Goal: Task Accomplishment & Management: Use online tool/utility

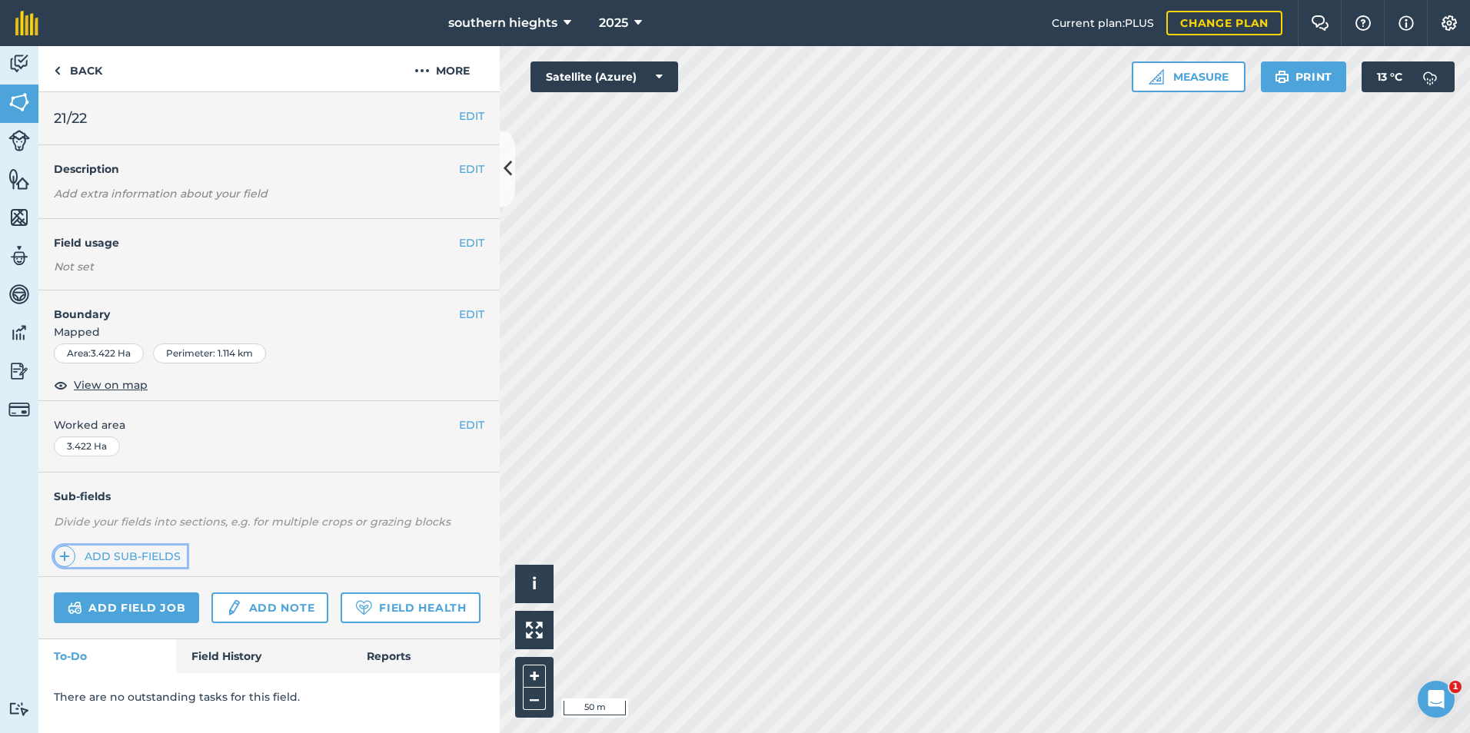
click at [153, 560] on link "Add sub-fields" at bounding box center [120, 557] width 133 height 22
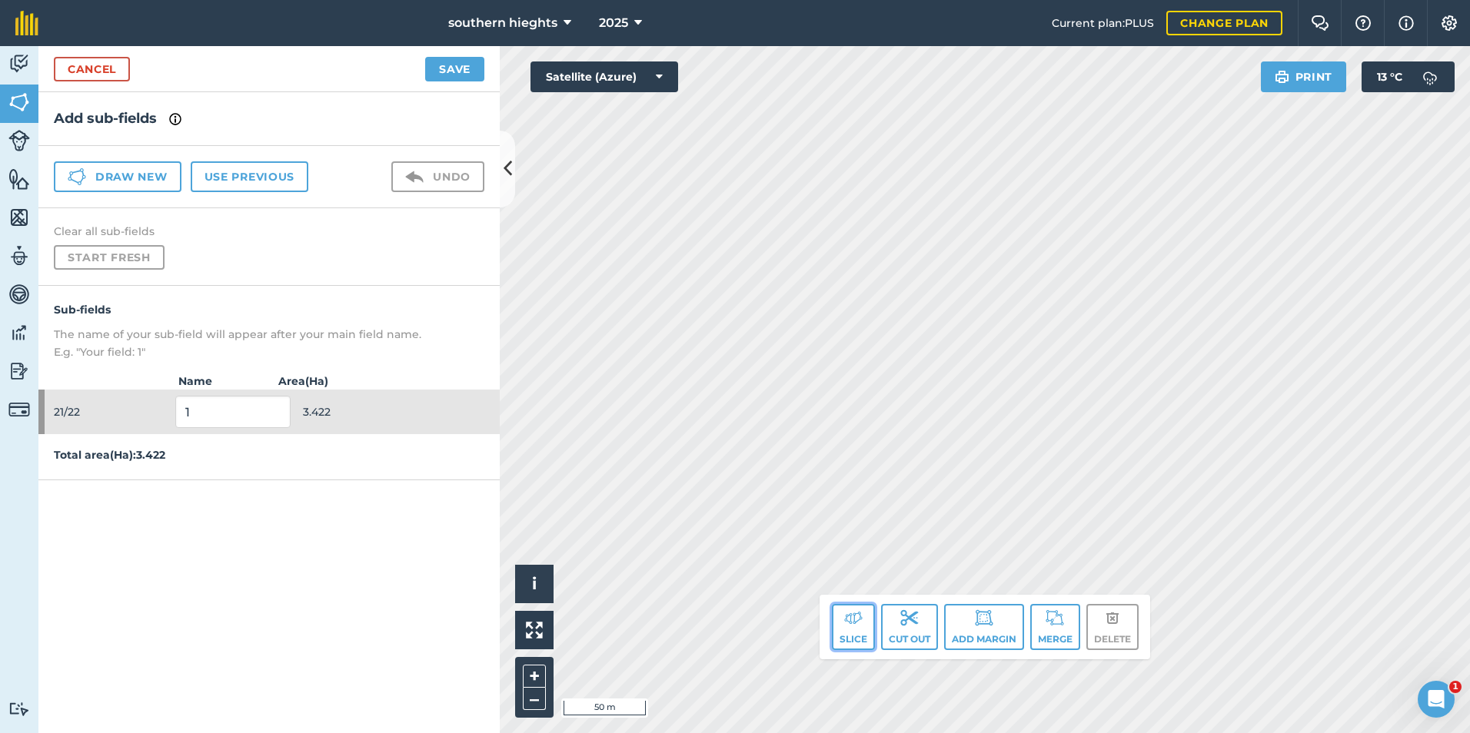
click at [856, 647] on button "Slice" at bounding box center [853, 627] width 43 height 46
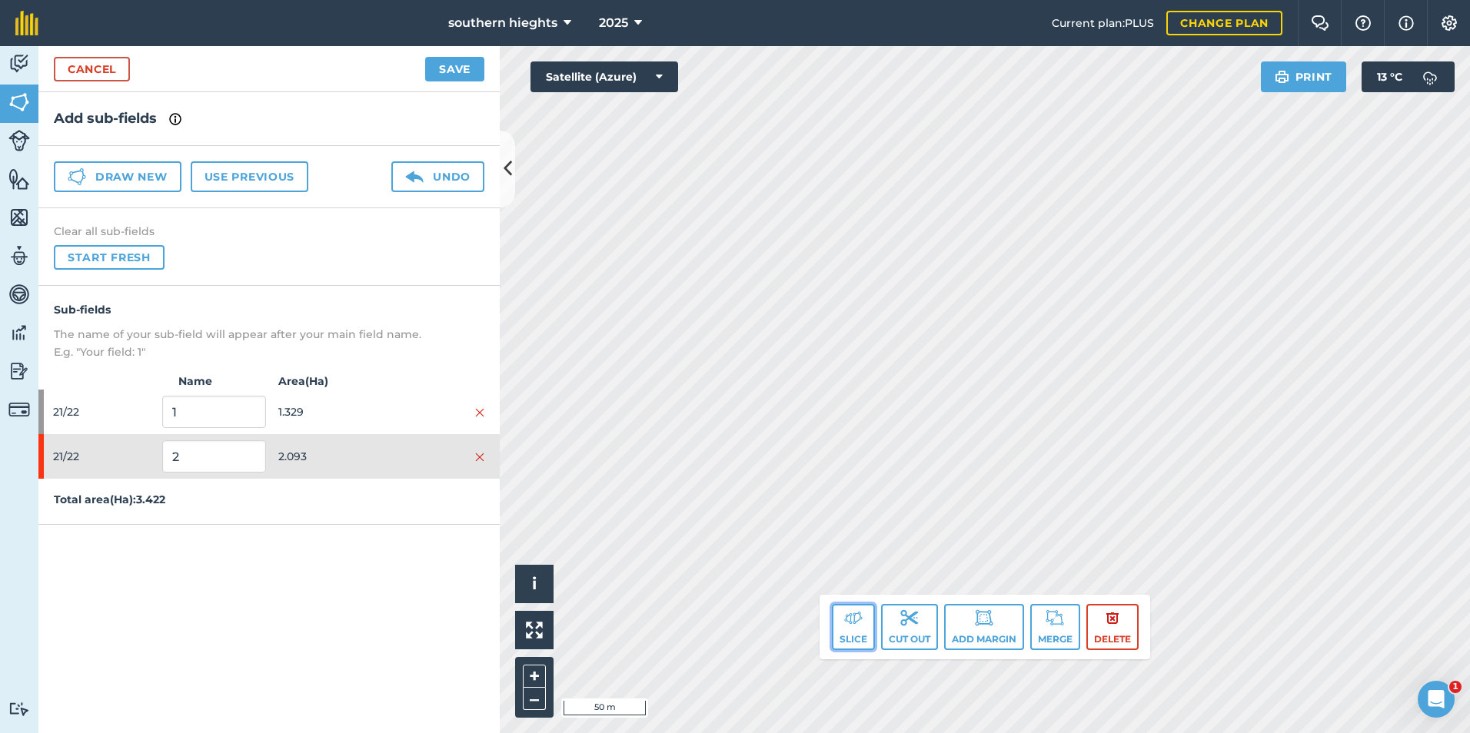
click at [852, 625] on img at bounding box center [853, 618] width 18 height 18
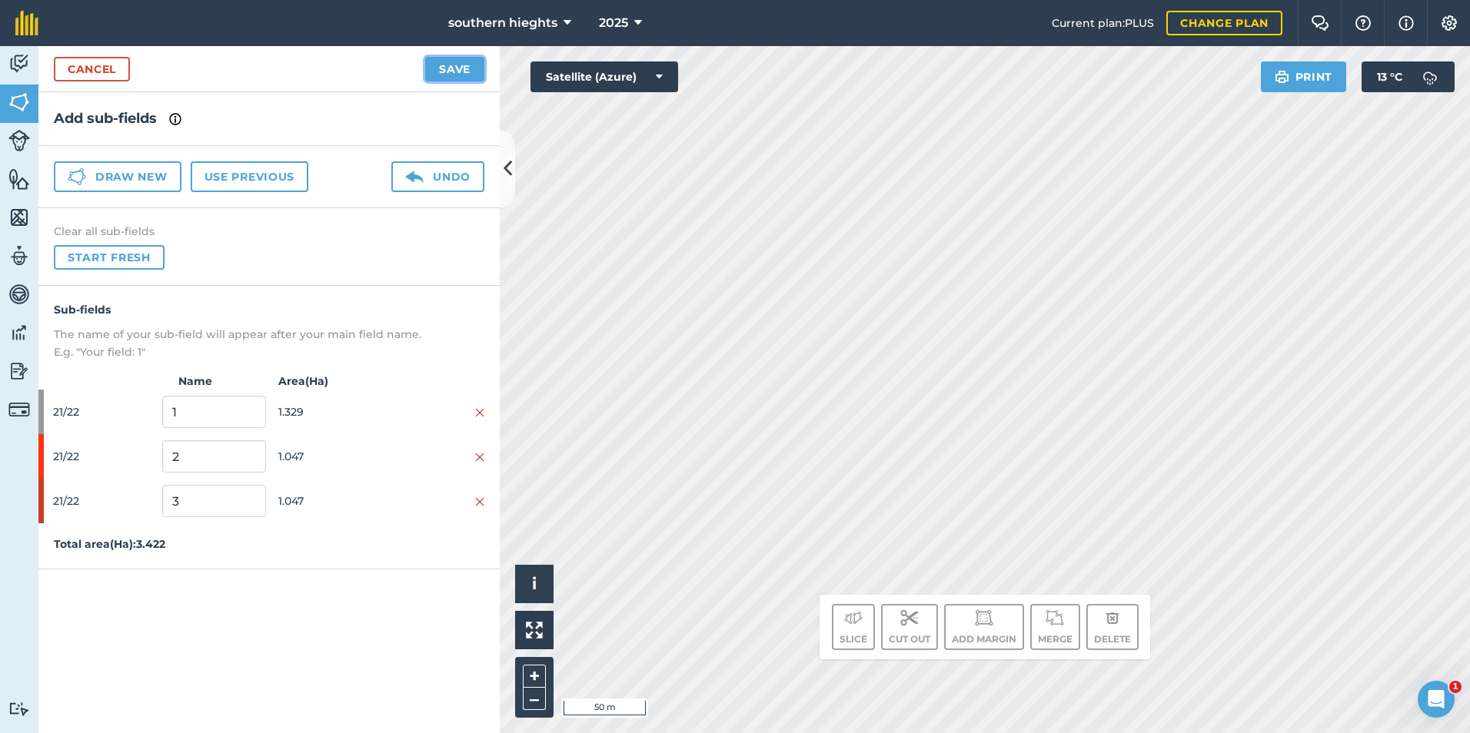
click at [453, 67] on button "Save" at bounding box center [454, 69] width 59 height 25
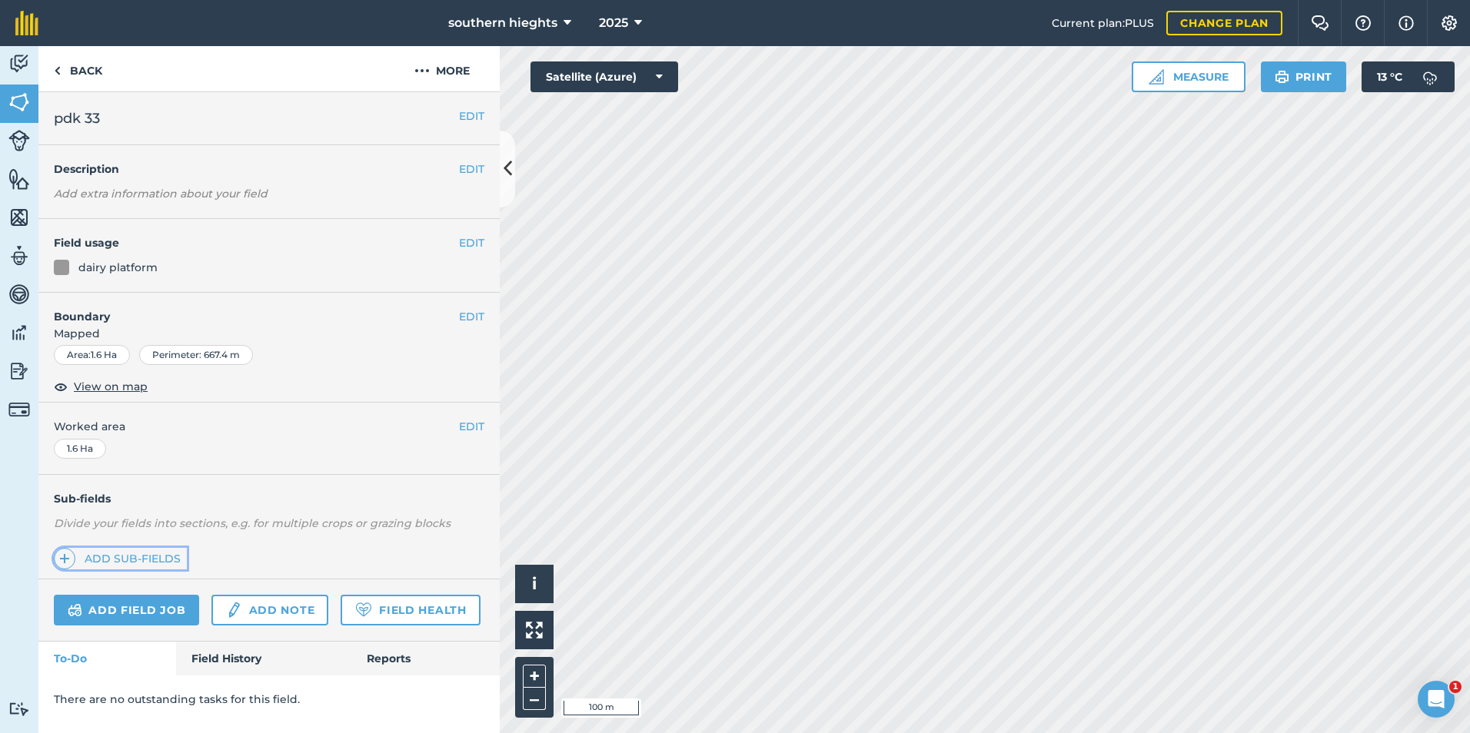
click at [125, 550] on link "Add sub-fields" at bounding box center [120, 559] width 133 height 22
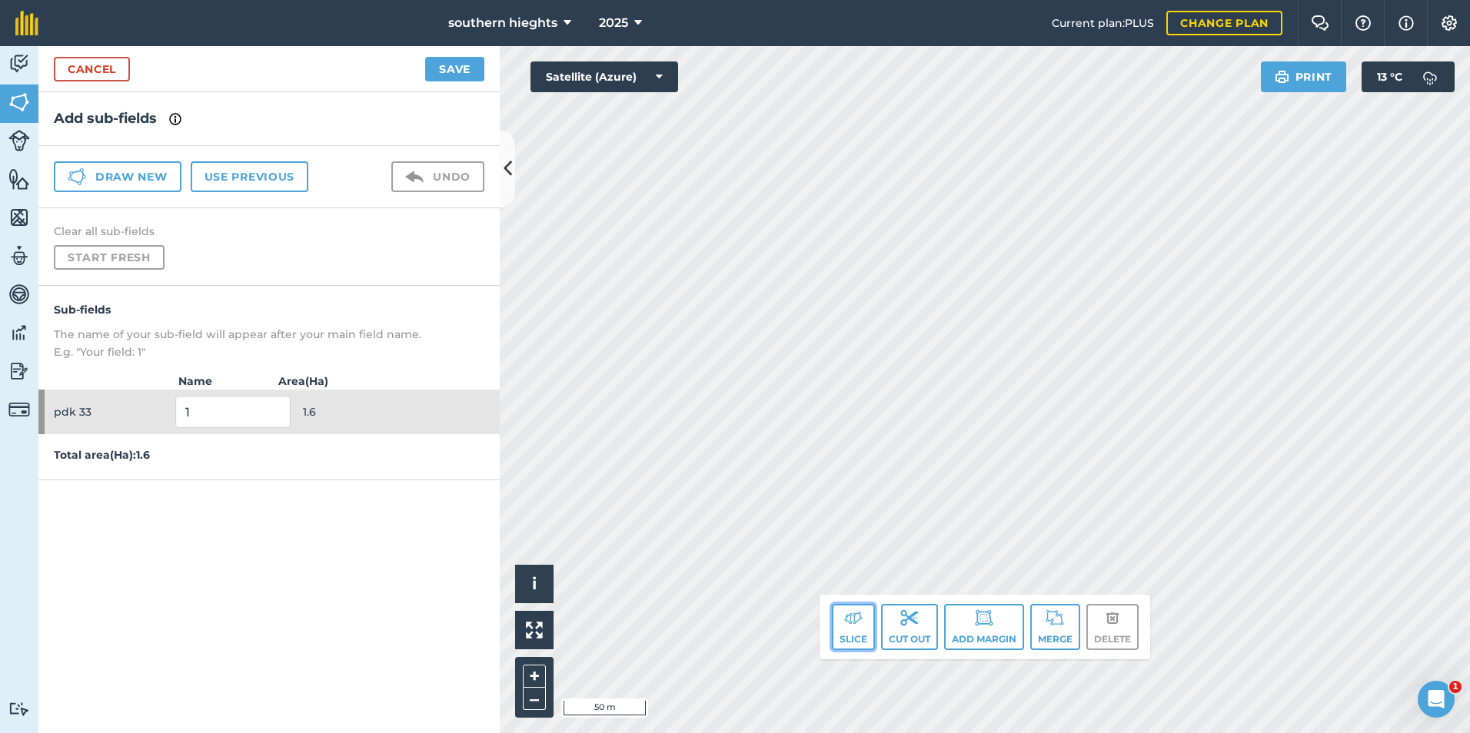
click at [856, 624] on img at bounding box center [853, 618] width 18 height 18
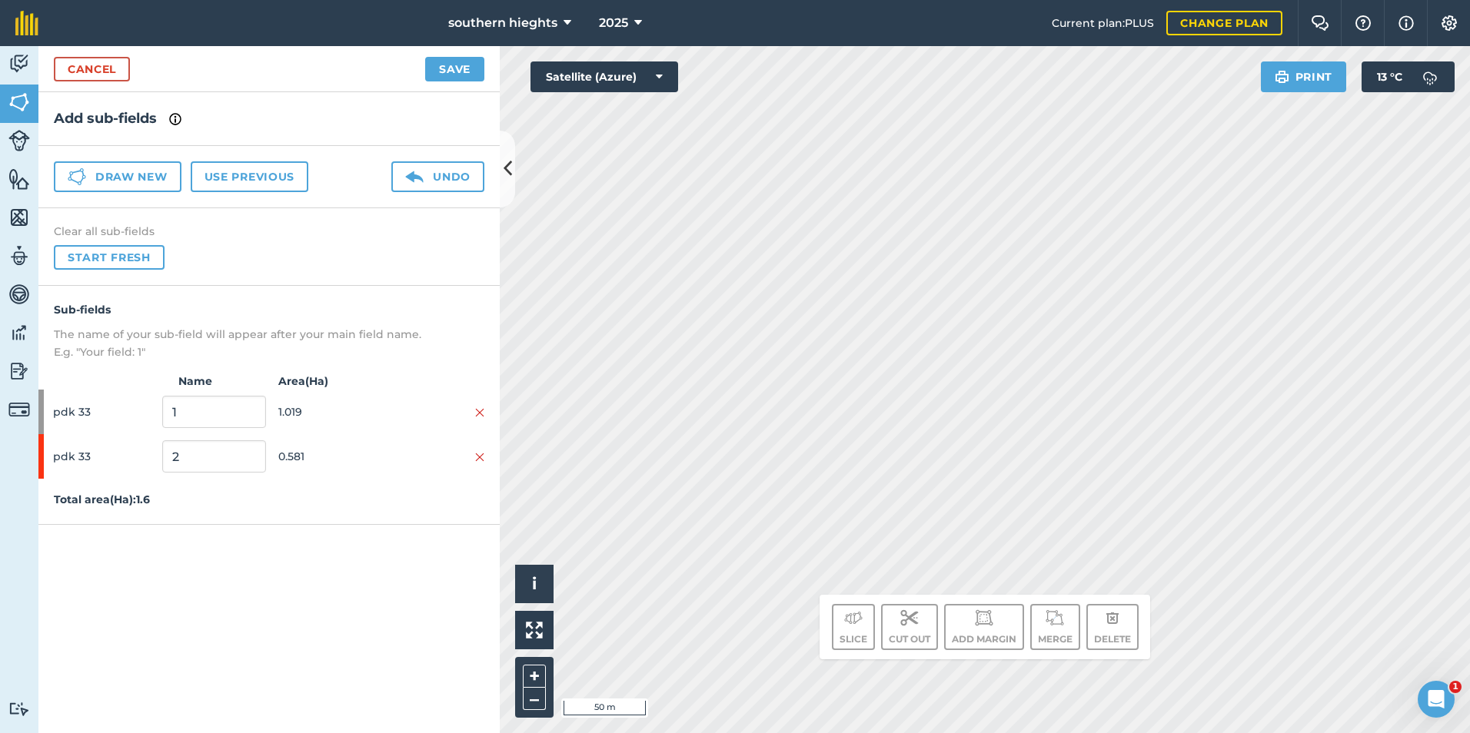
click at [437, 55] on div "Cancel Save" at bounding box center [268, 69] width 461 height 46
click at [434, 66] on button "Save" at bounding box center [454, 69] width 59 height 25
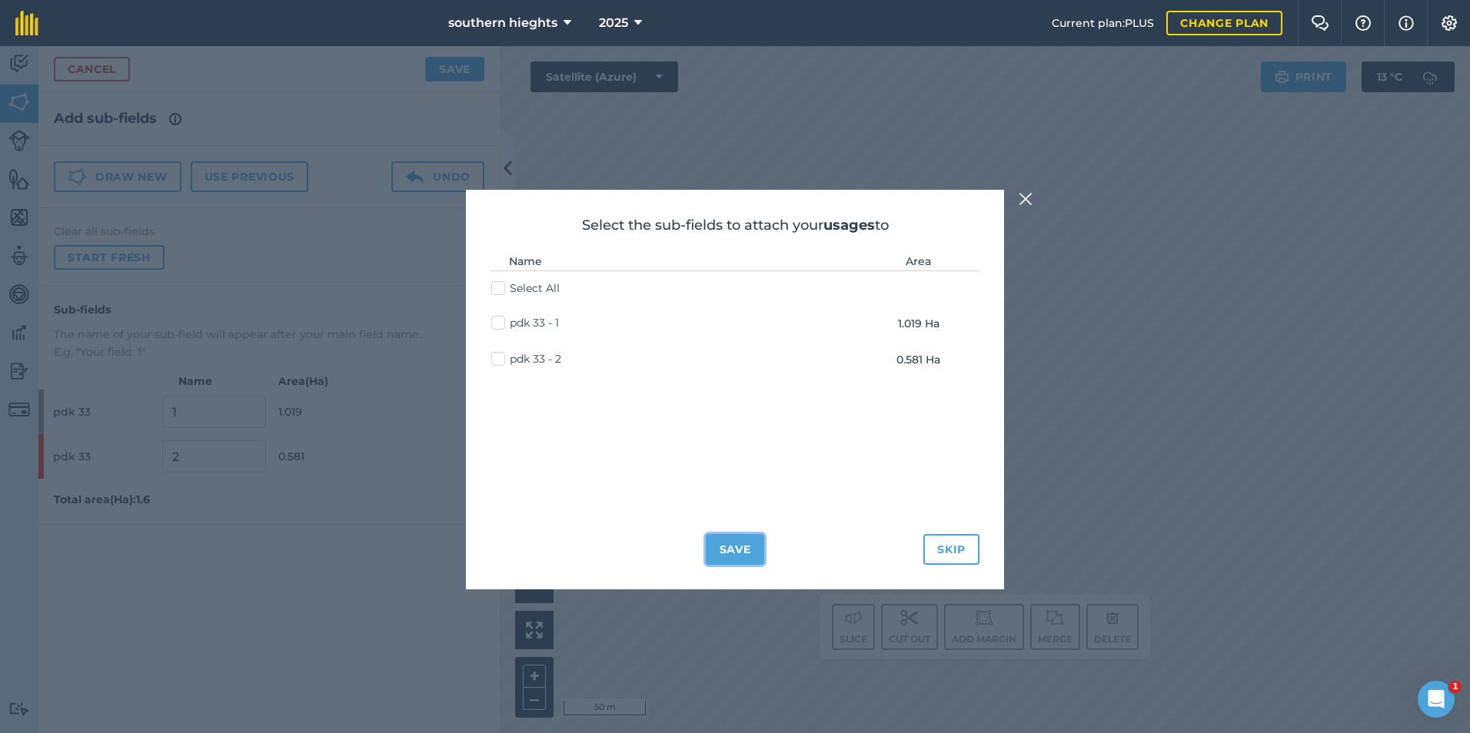
click at [726, 551] on button "Save" at bounding box center [735, 549] width 59 height 31
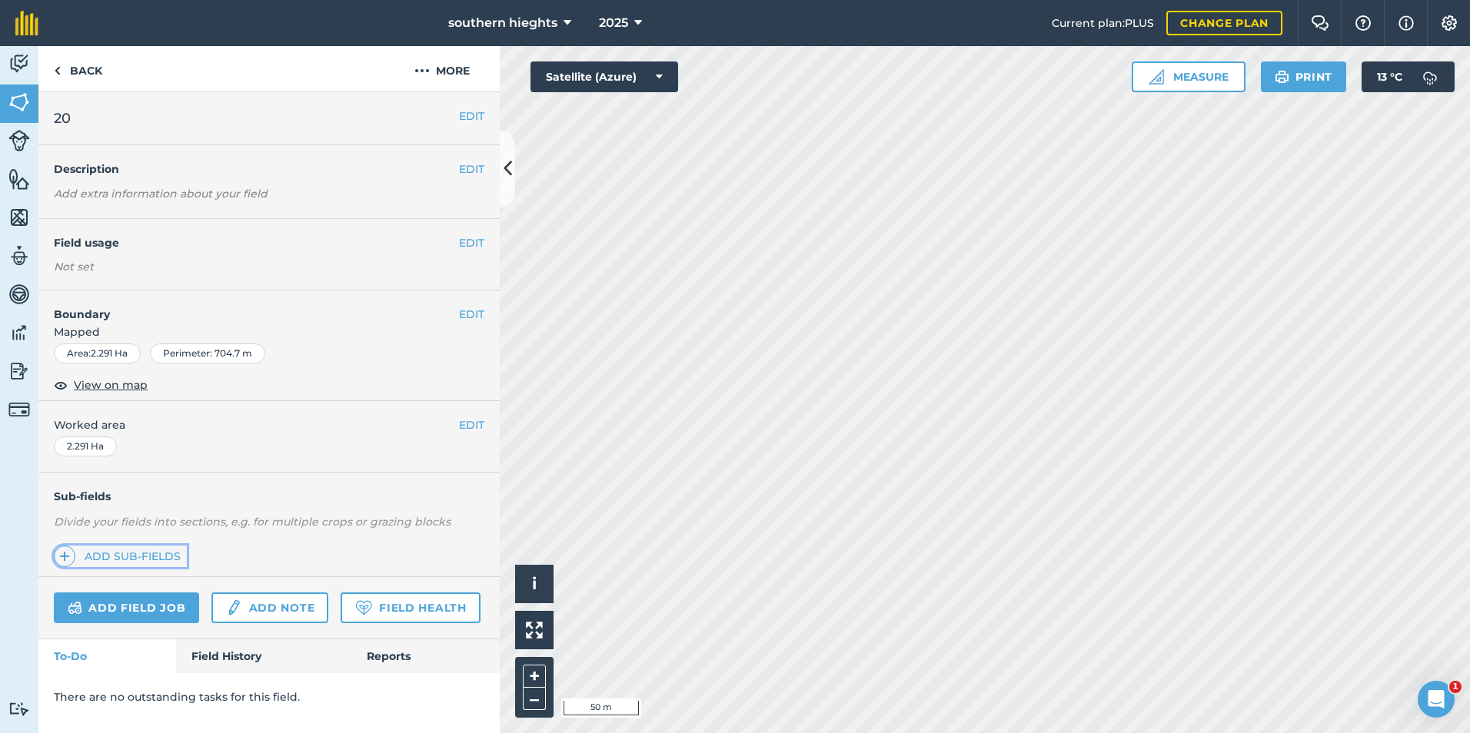
click at [150, 561] on link "Add sub-fields" at bounding box center [120, 557] width 133 height 22
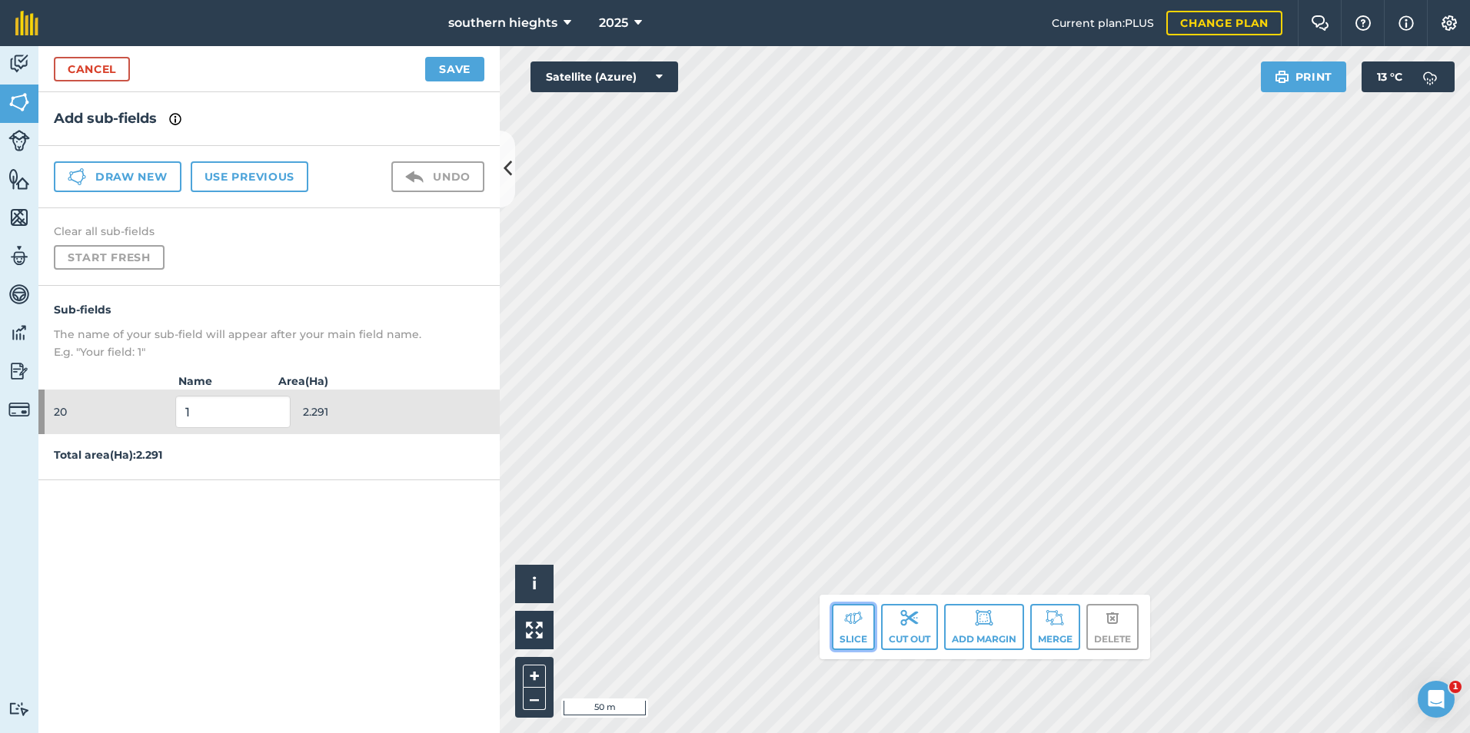
click at [852, 635] on button "Slice" at bounding box center [853, 627] width 43 height 46
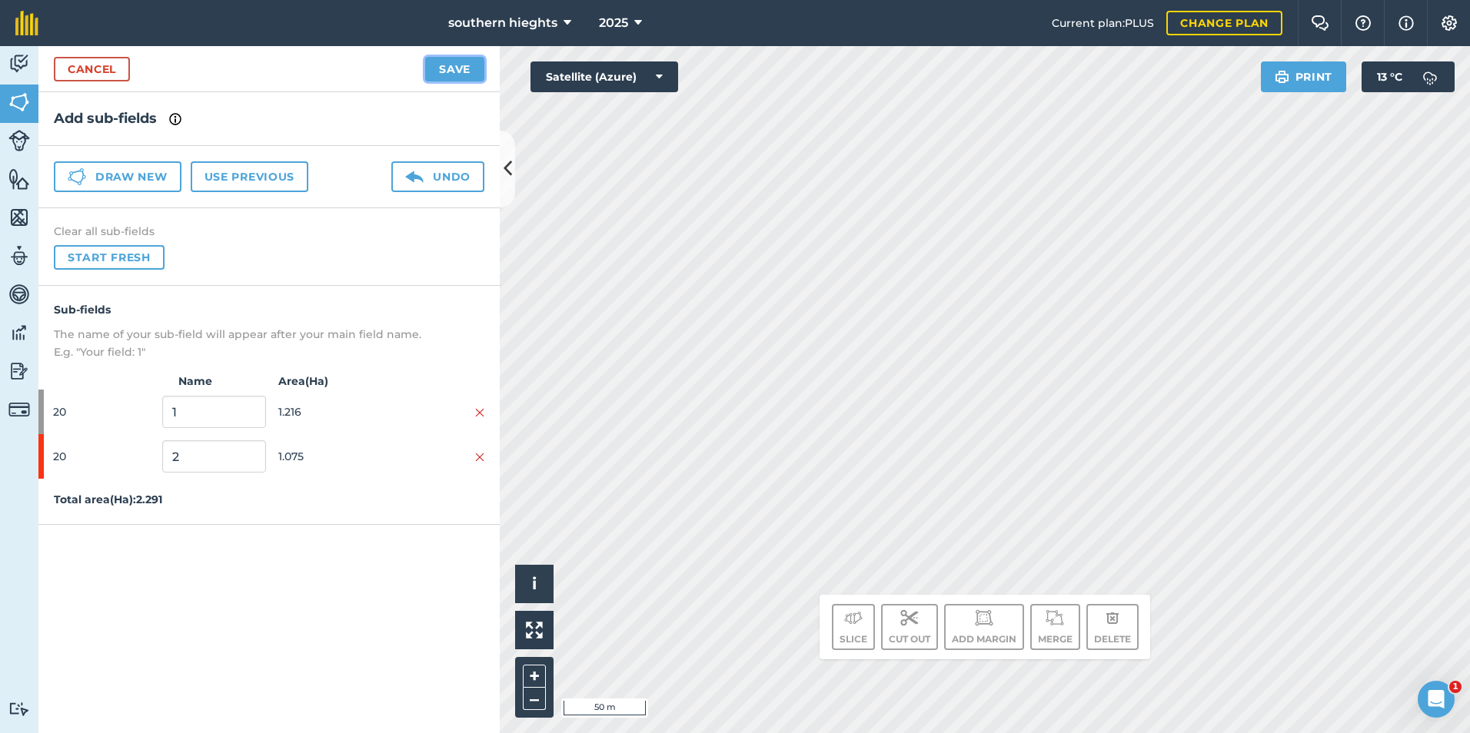
click at [451, 69] on button "Save" at bounding box center [454, 69] width 59 height 25
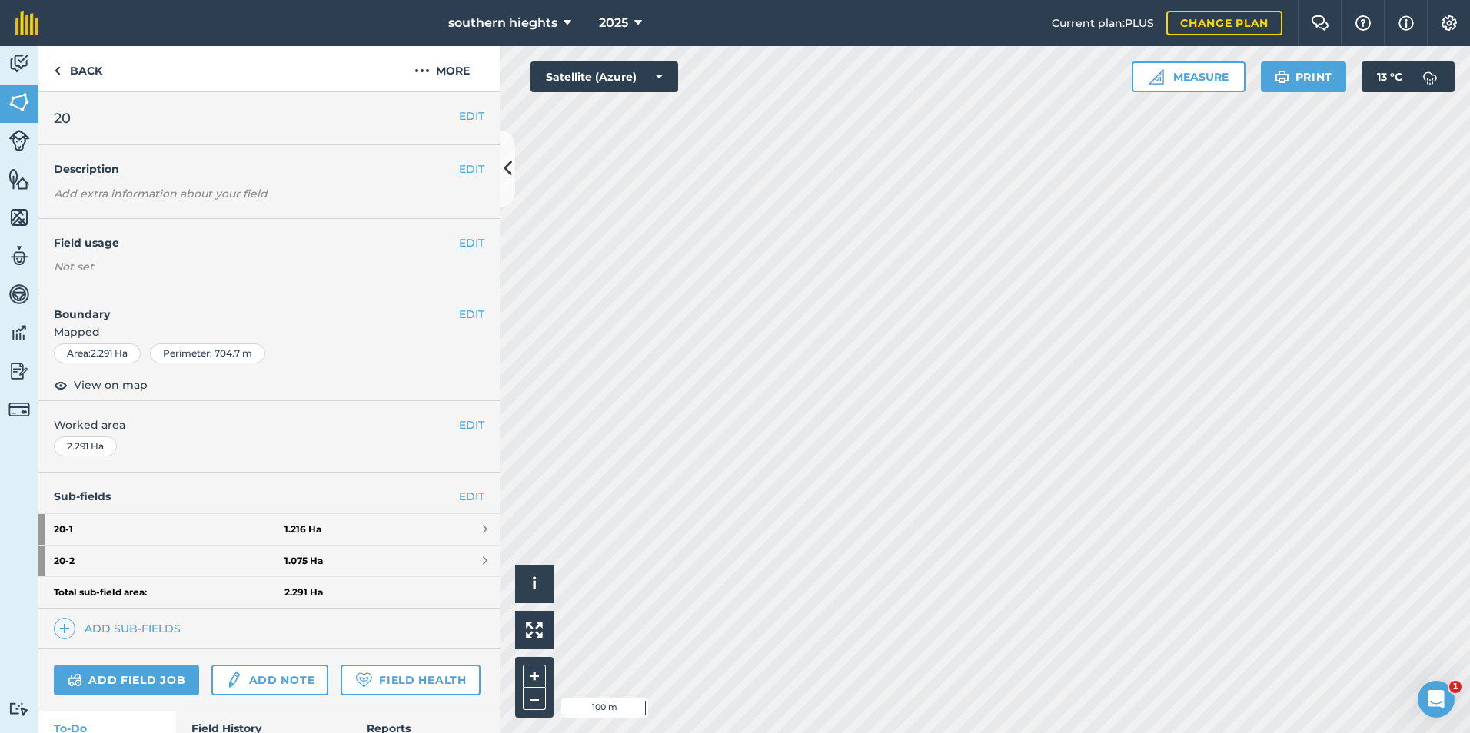
click at [1113, 0] on html "southern hieghts 2025 Current plan : PLUS Change plan Farm Chat Help Info Setti…" at bounding box center [735, 366] width 1470 height 733
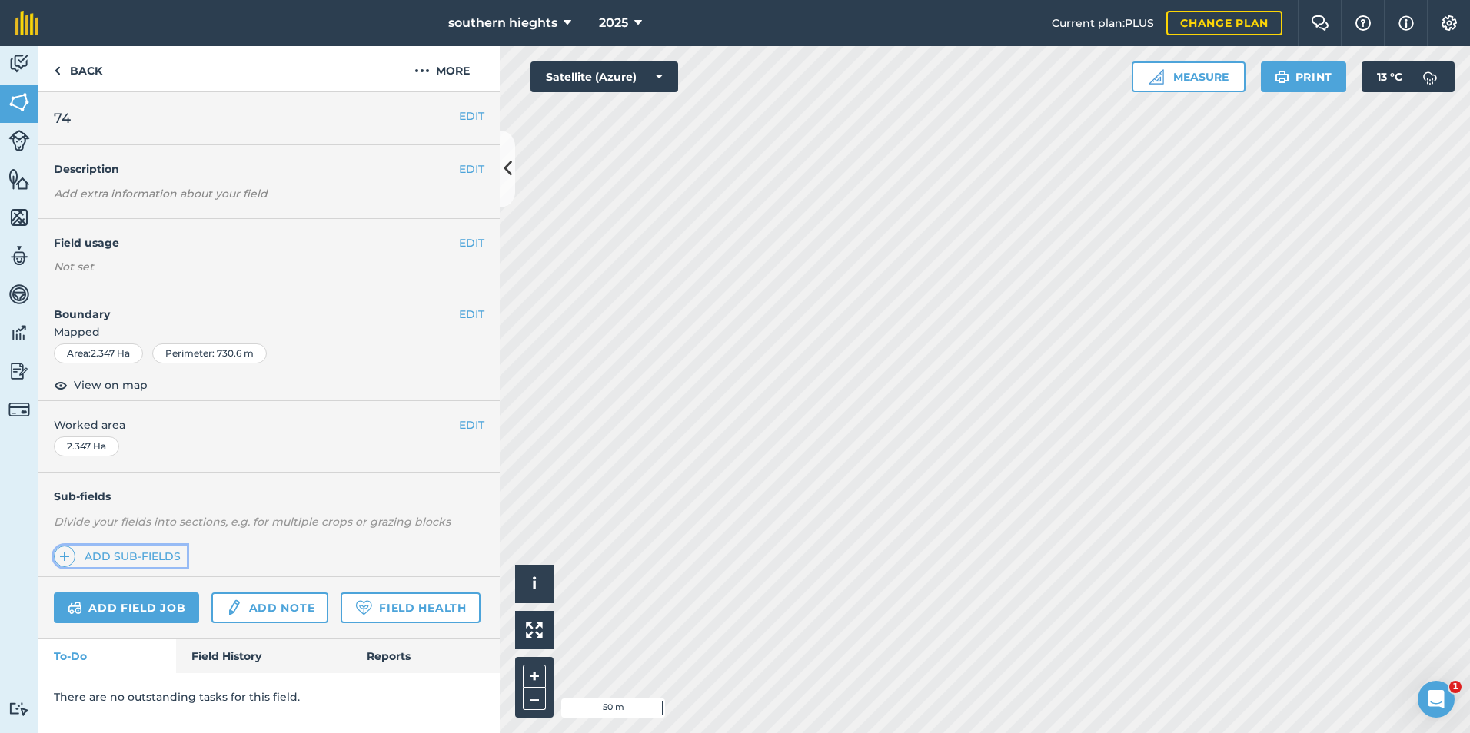
click at [145, 553] on link "Add sub-fields" at bounding box center [120, 557] width 133 height 22
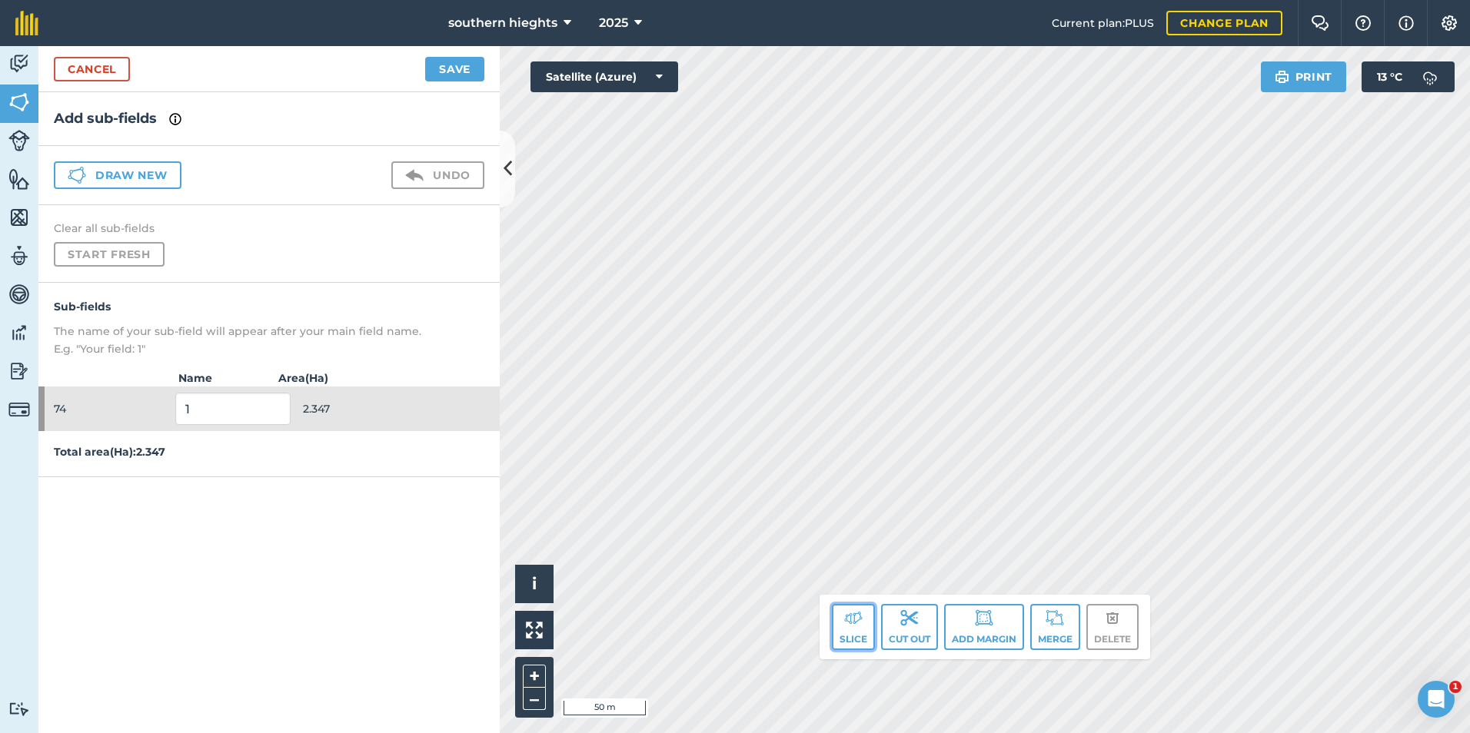
click at [852, 634] on button "Slice" at bounding box center [853, 627] width 43 height 46
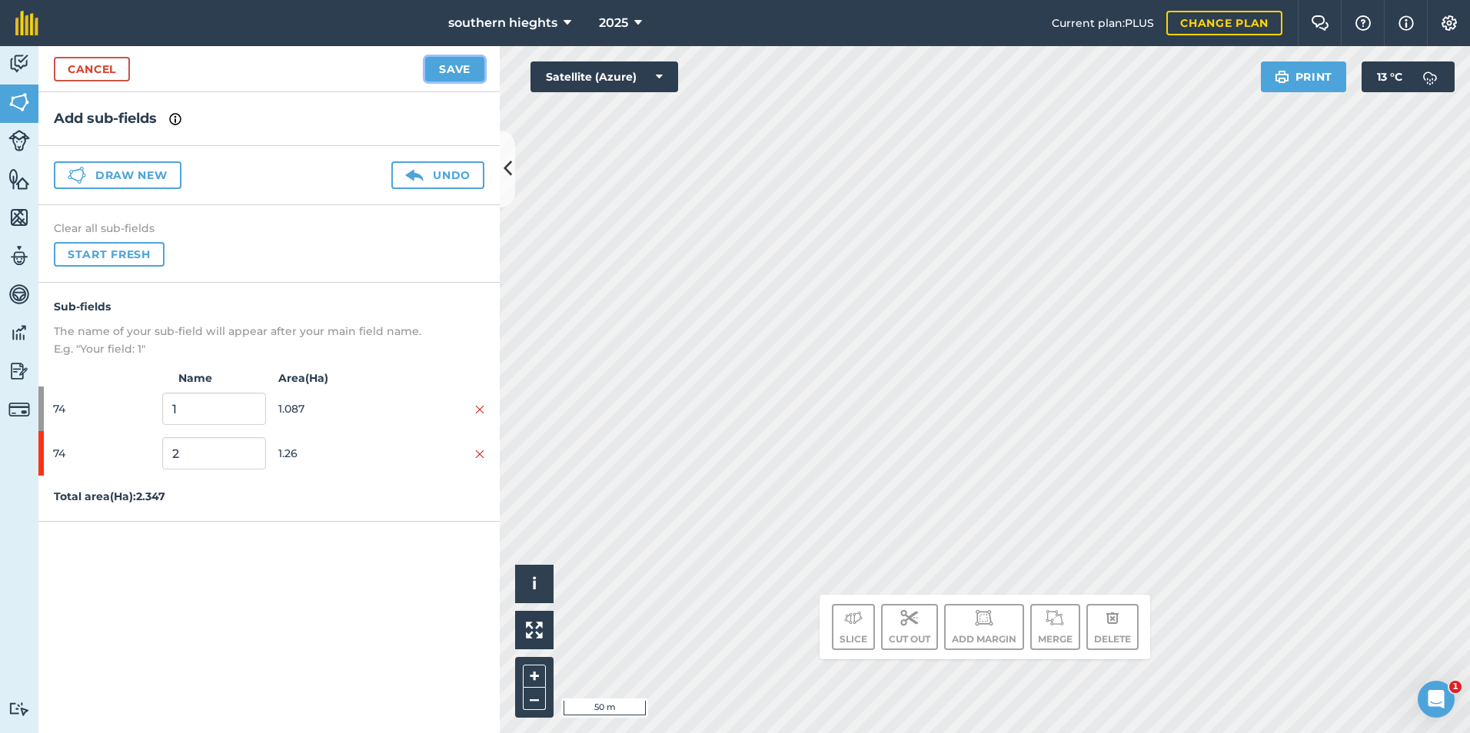
click at [465, 74] on button "Save" at bounding box center [454, 69] width 59 height 25
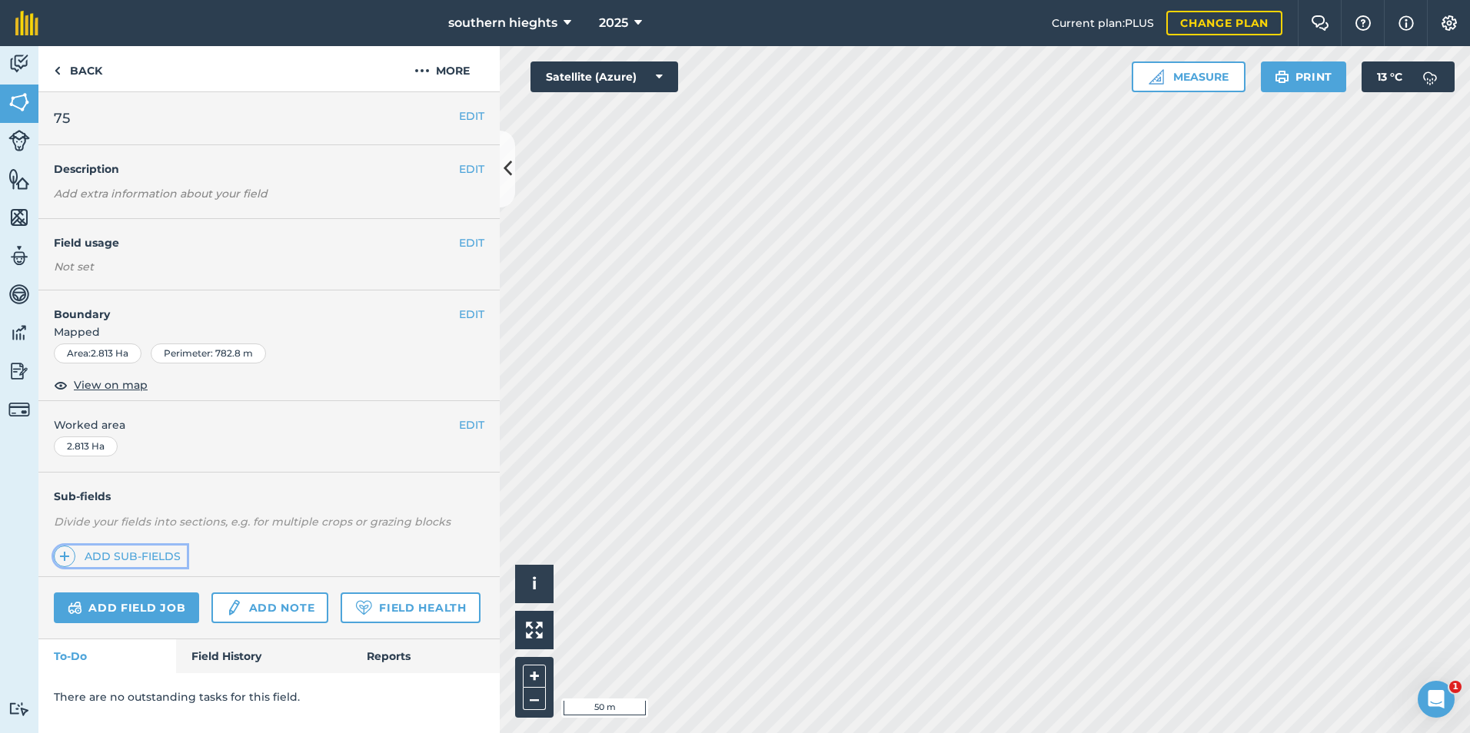
click at [173, 553] on link "Add sub-fields" at bounding box center [120, 557] width 133 height 22
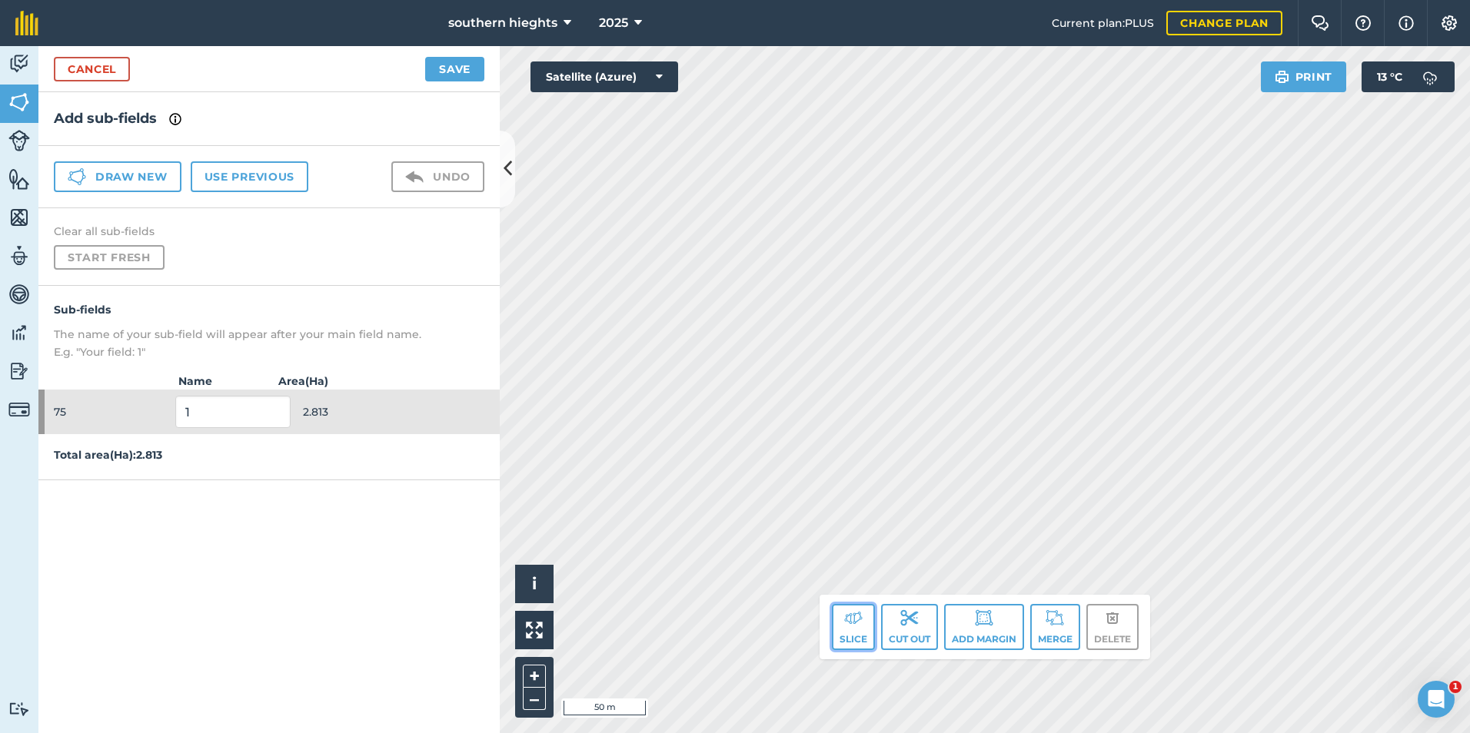
click at [854, 631] on button "Slice" at bounding box center [853, 627] width 43 height 46
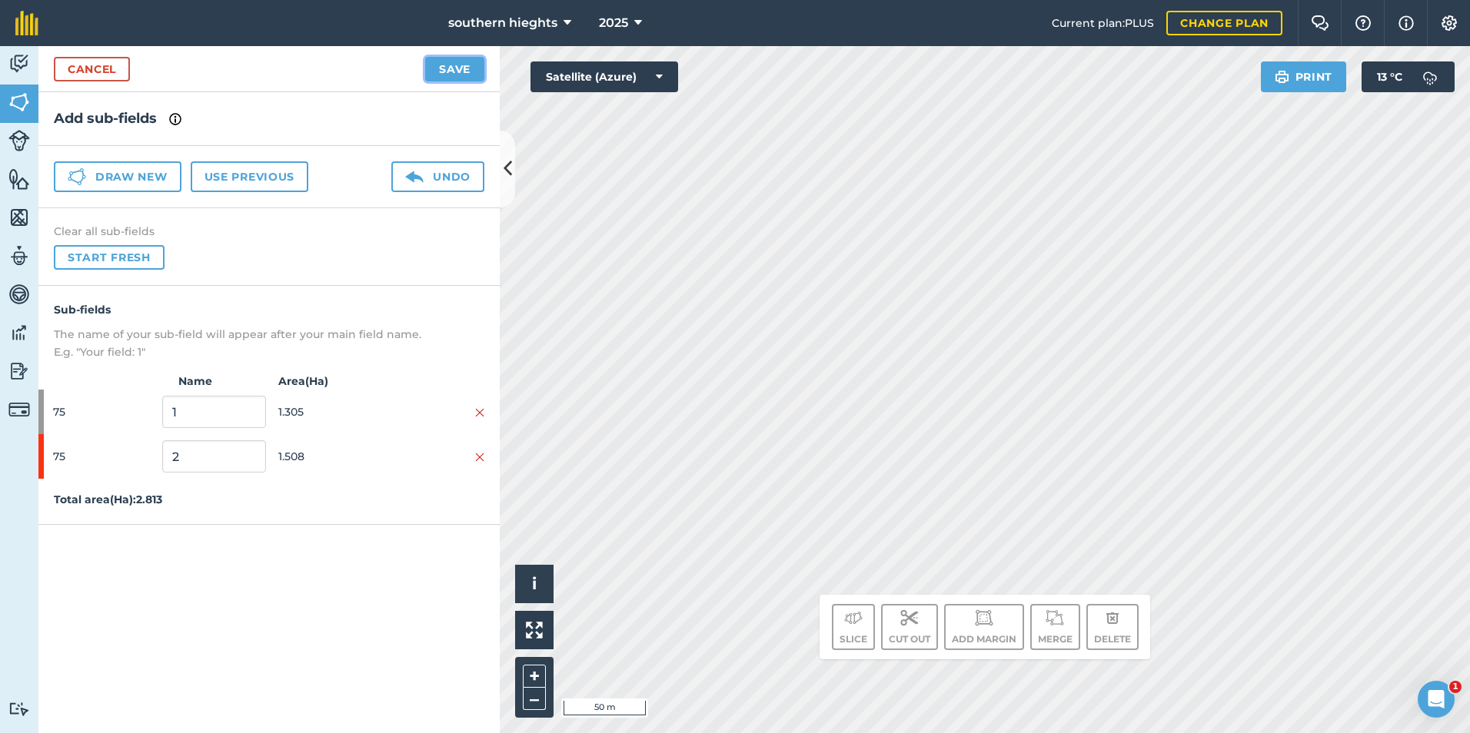
click at [474, 73] on button "Save" at bounding box center [454, 69] width 59 height 25
